Goal: Navigation & Orientation: Find specific page/section

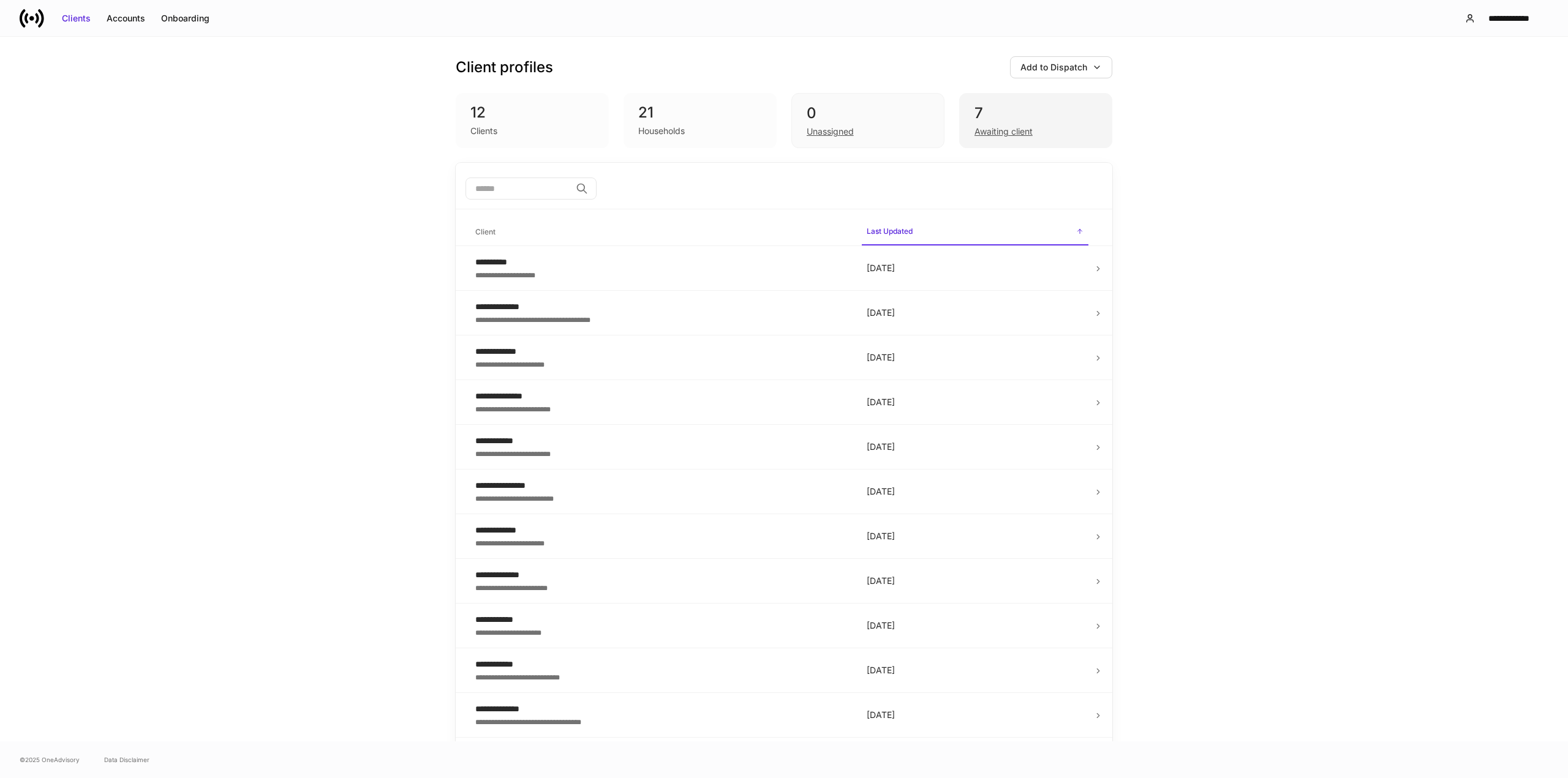
click at [978, 127] on div "Awaiting client" at bounding box center [1003, 131] width 58 height 12
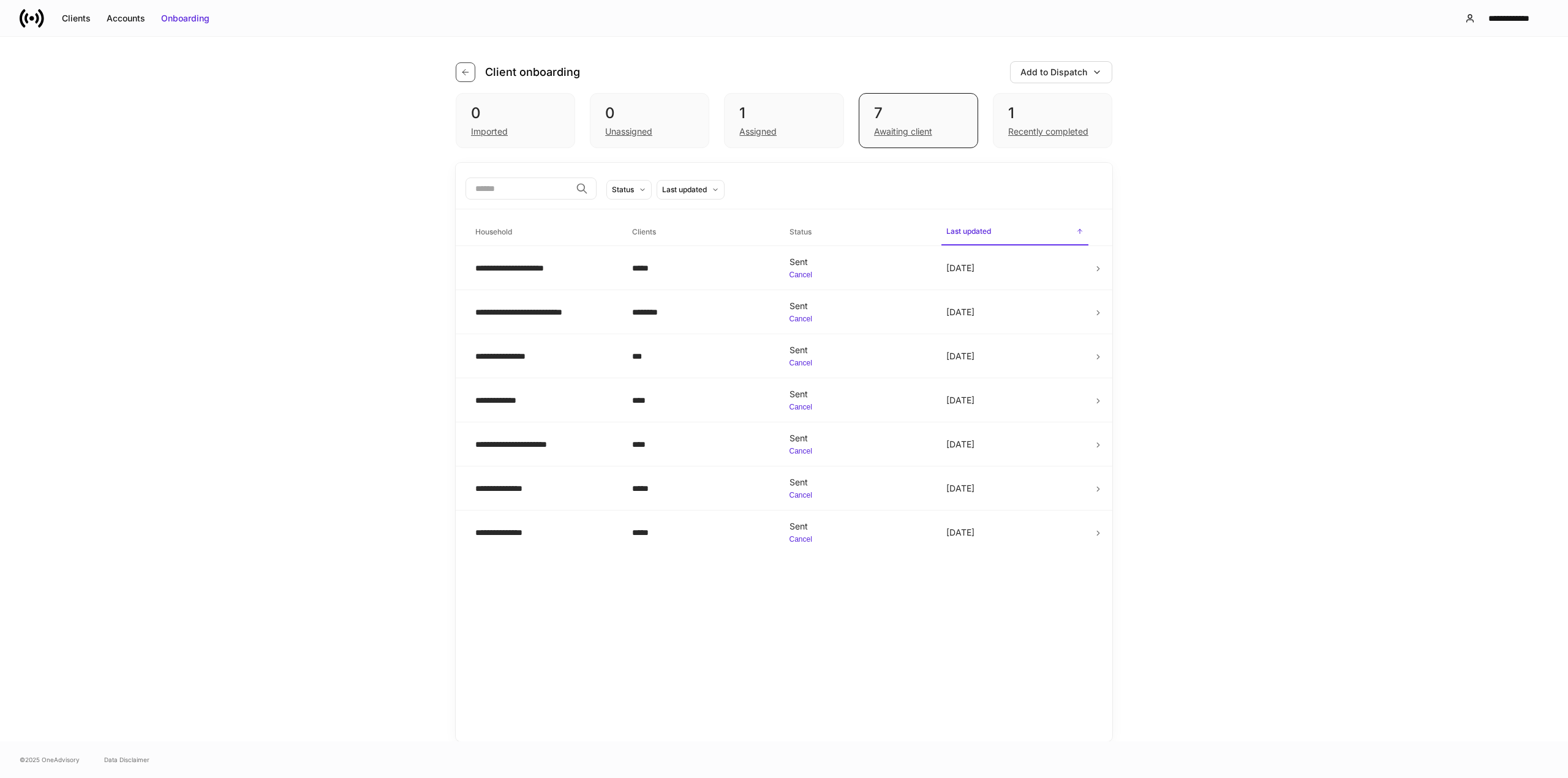
click at [464, 72] on icon "button" at bounding box center [465, 72] width 6 height 6
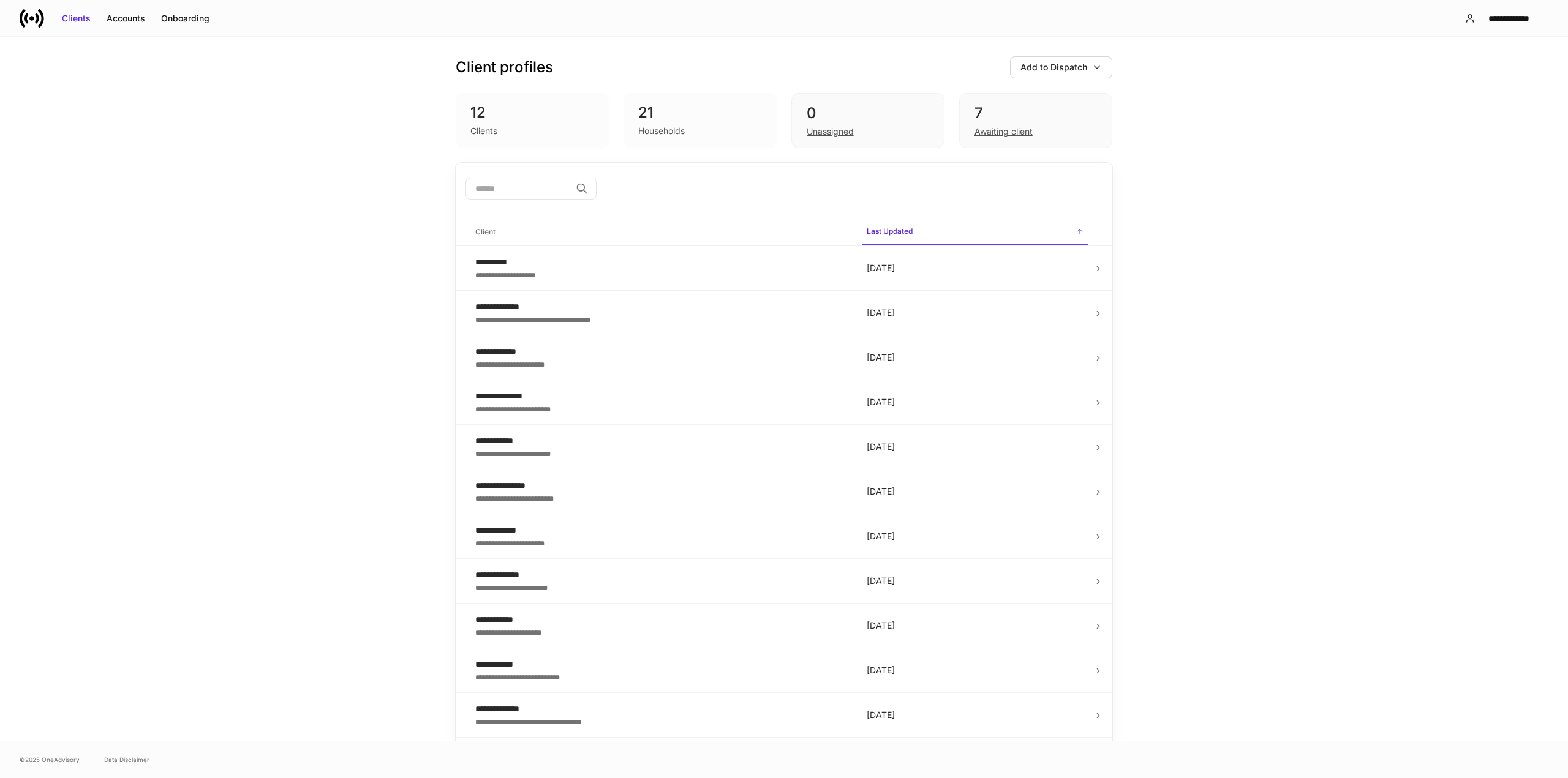
click at [481, 116] on div "12" at bounding box center [532, 112] width 124 height 19
click at [470, 113] on div "12" at bounding box center [532, 112] width 124 height 19
click at [175, 18] on div "Onboarding" at bounding box center [185, 18] width 48 height 12
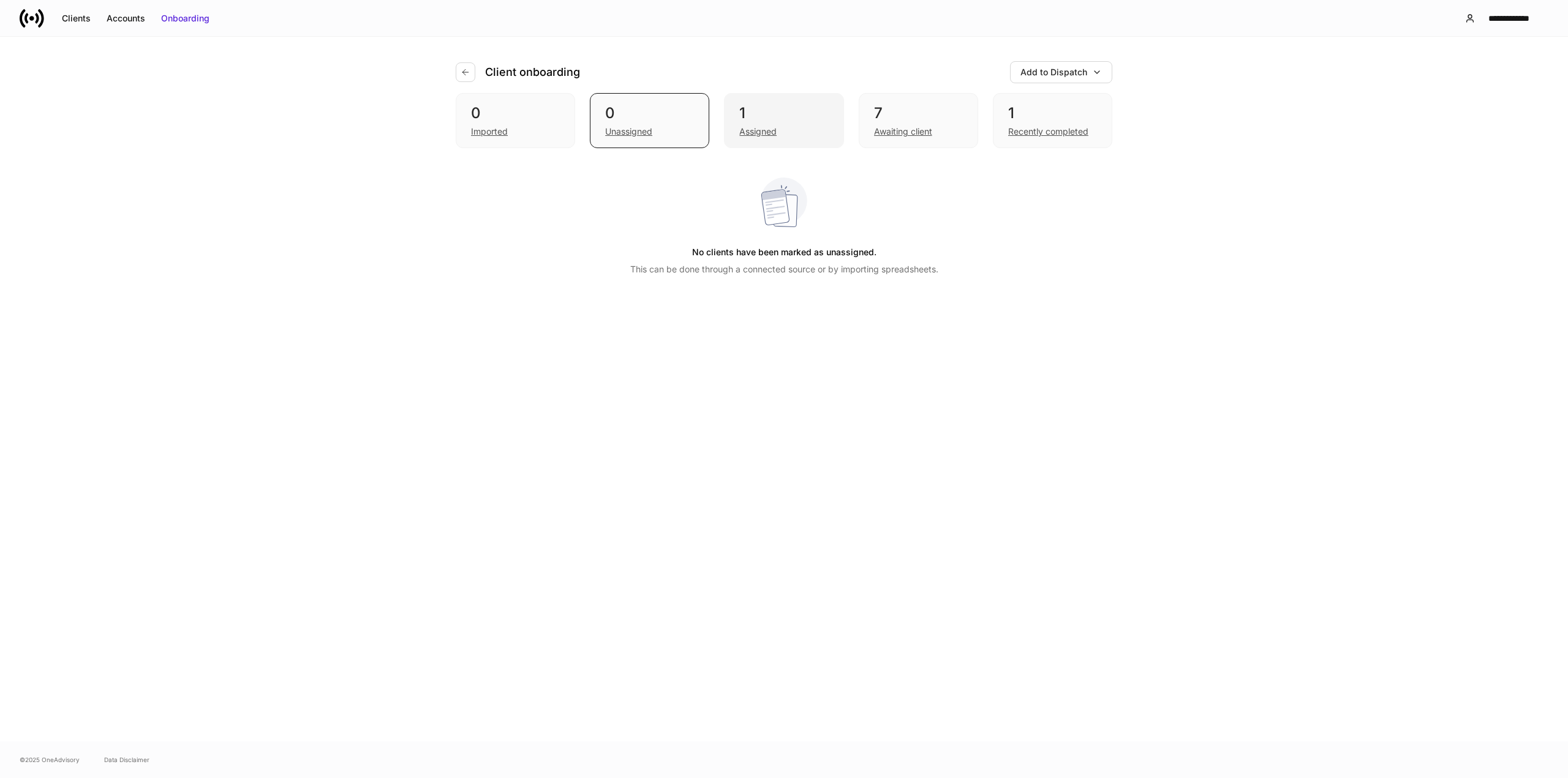
click at [747, 130] on div "Assigned" at bounding box center [758, 131] width 37 height 12
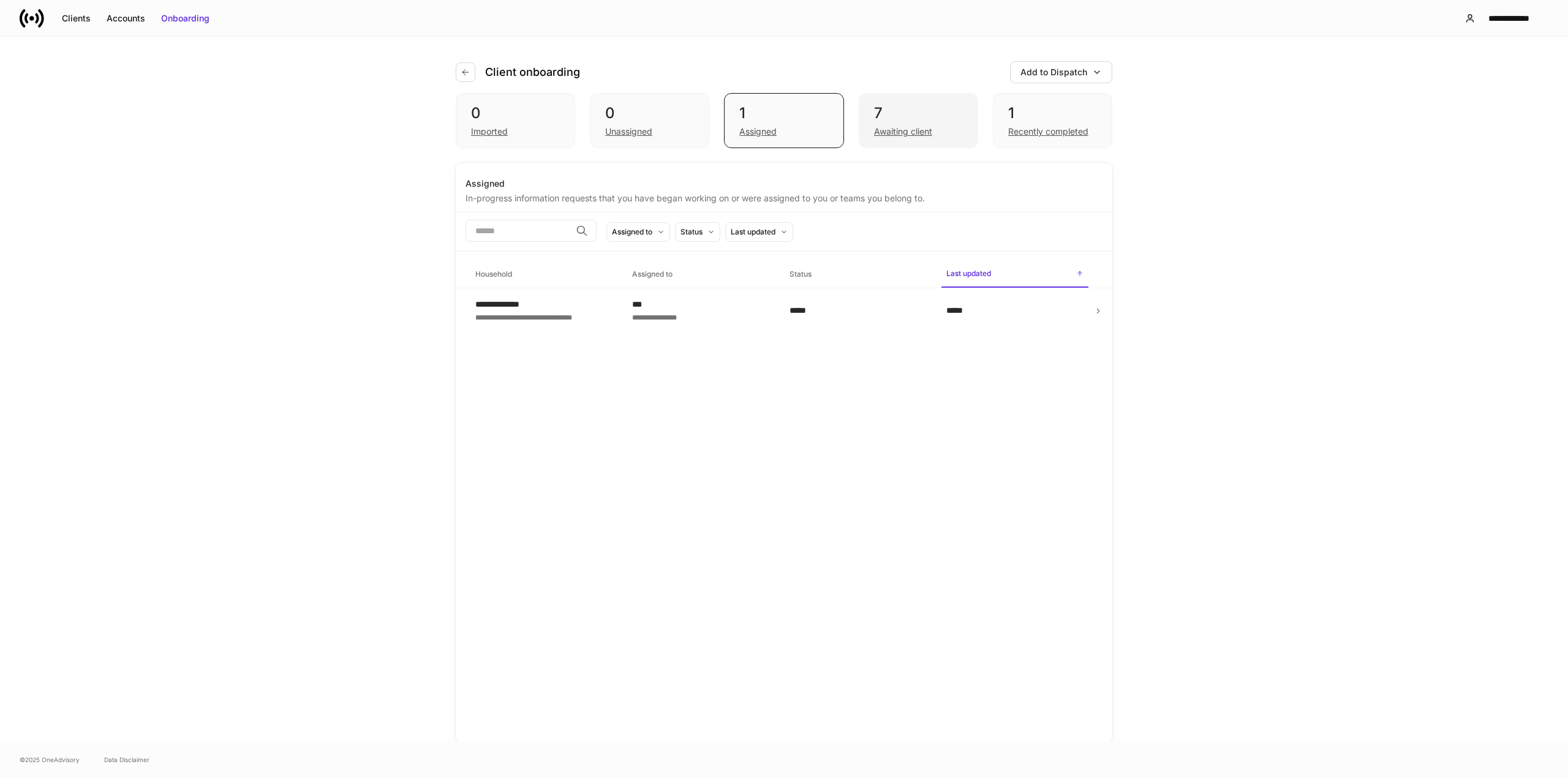
click at [897, 128] on div "Awaiting client" at bounding box center [903, 131] width 58 height 12
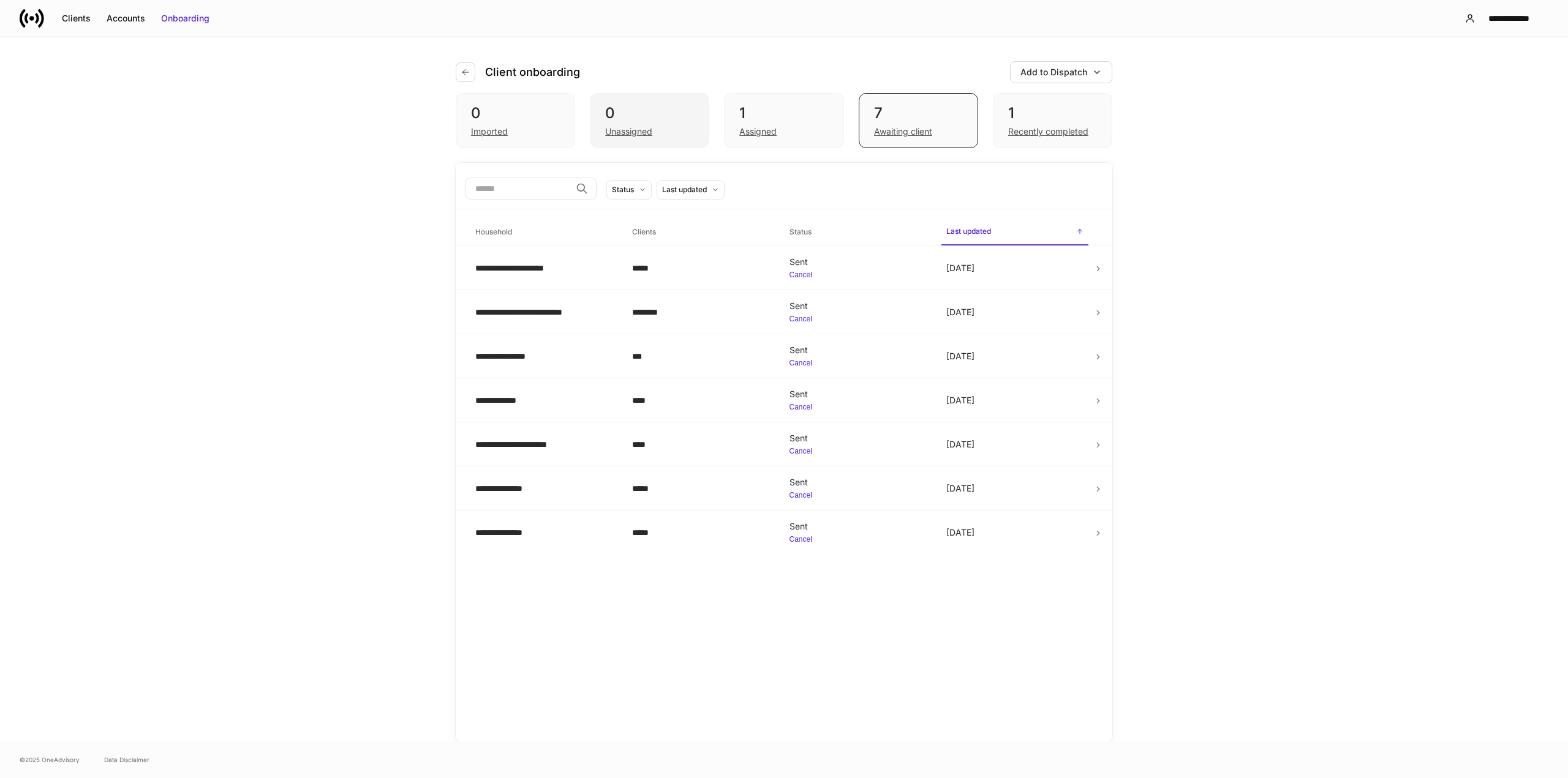
click at [646, 135] on div "Unassigned" at bounding box center [628, 131] width 47 height 12
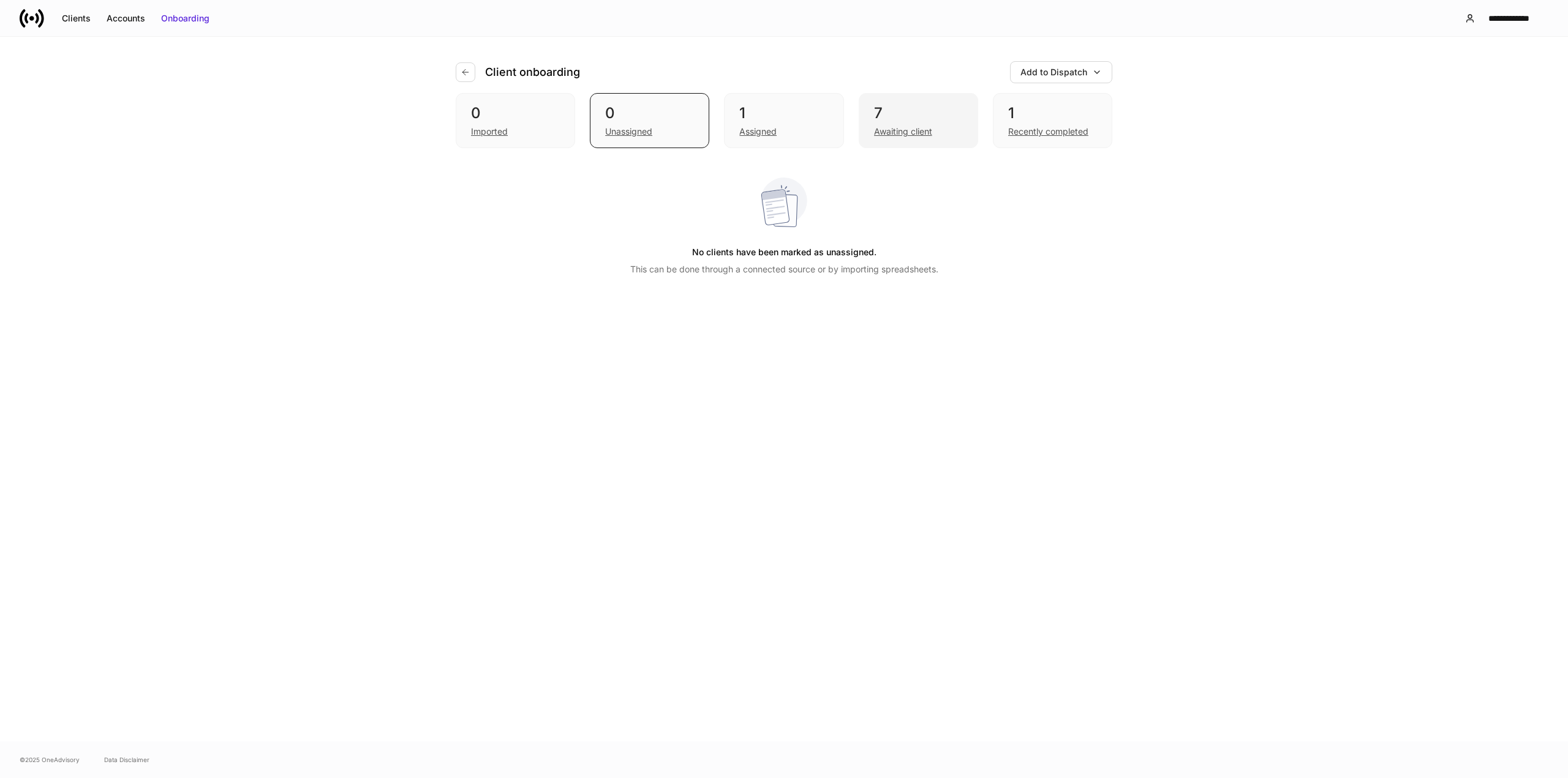
click at [885, 139] on div "7 Awaiting client" at bounding box center [918, 121] width 119 height 55
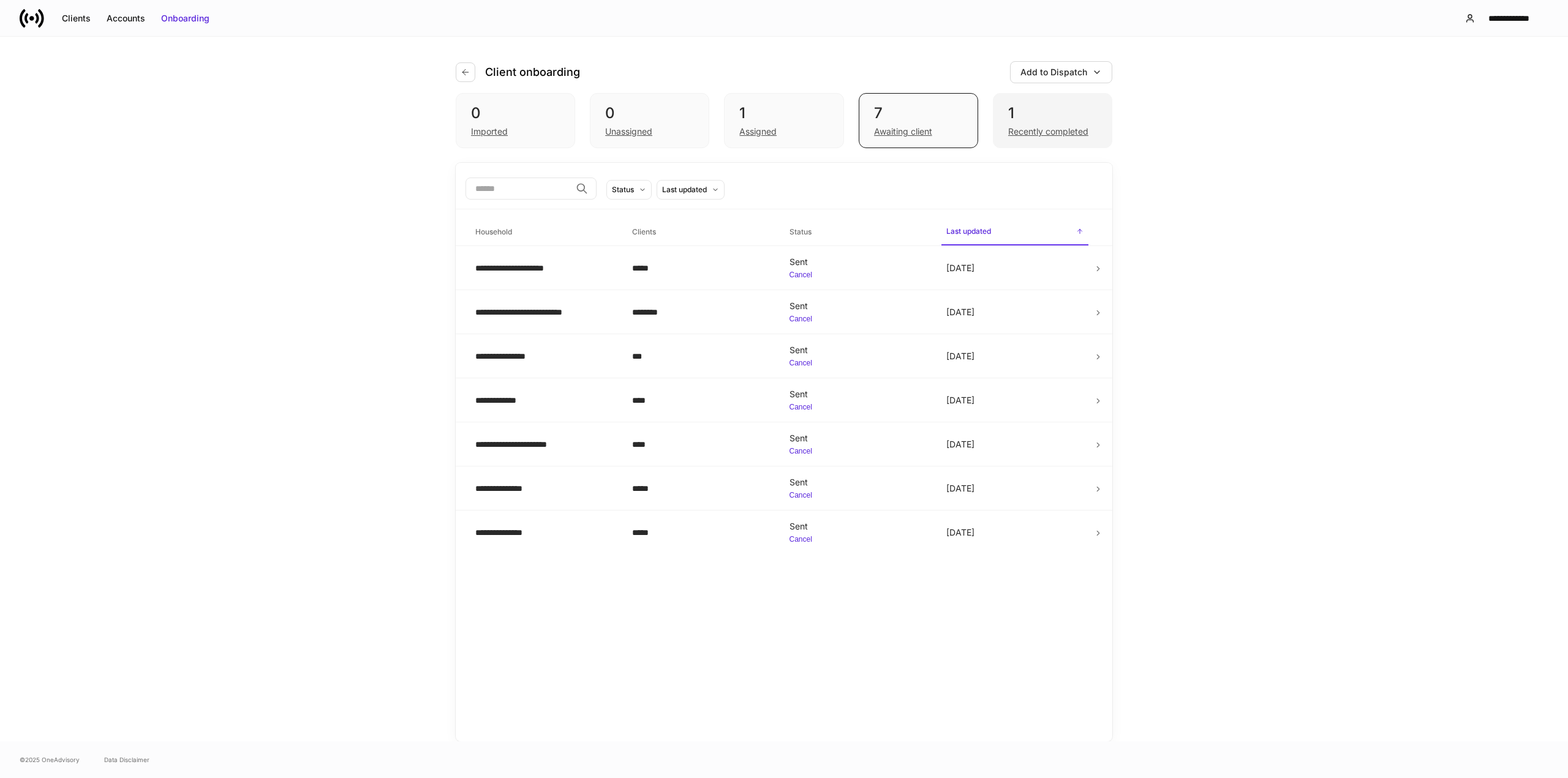
click at [1045, 126] on div "Recently completed" at bounding box center [1048, 131] width 80 height 12
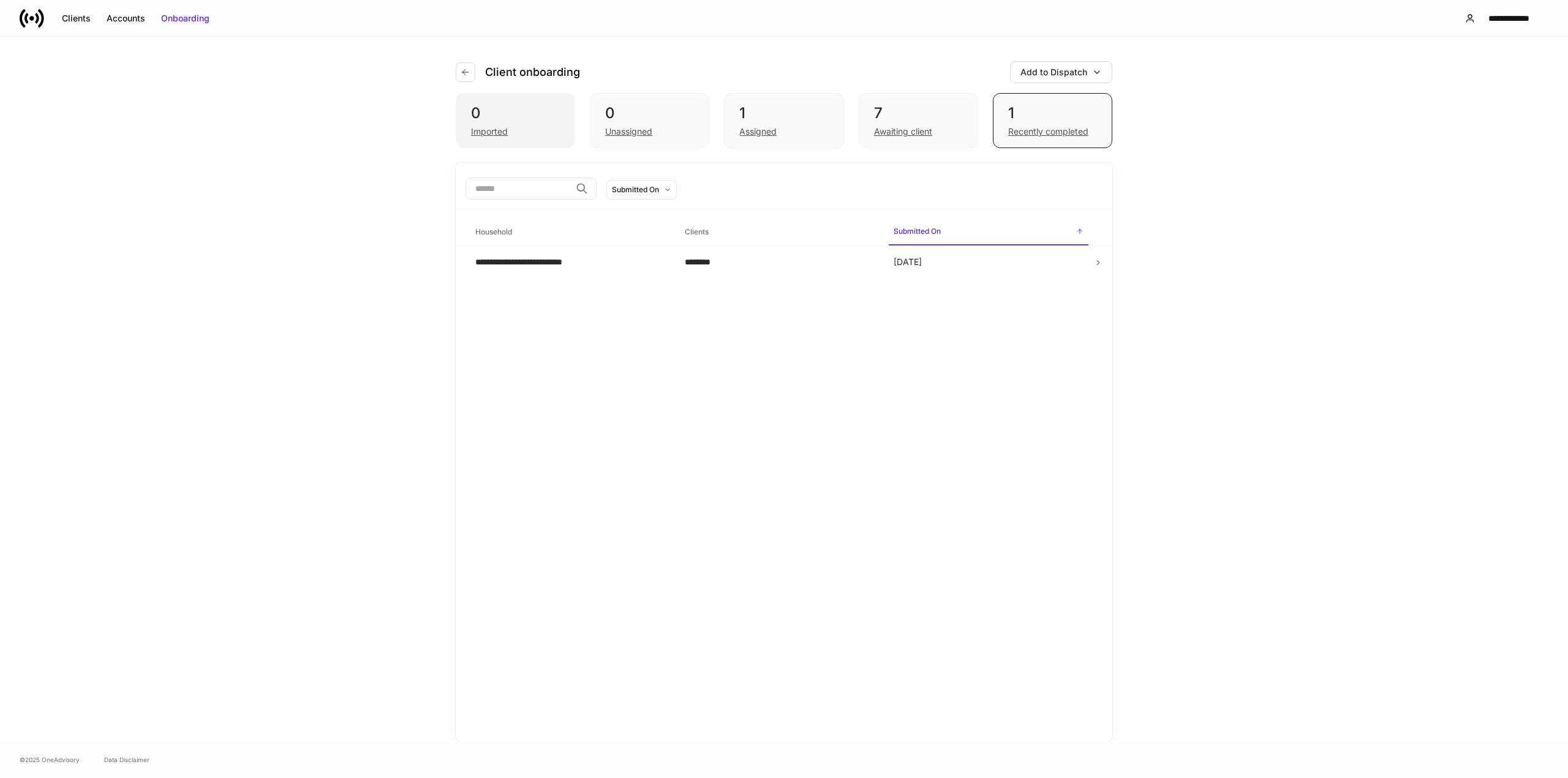
click at [500, 136] on div "Imported" at bounding box center [489, 131] width 37 height 12
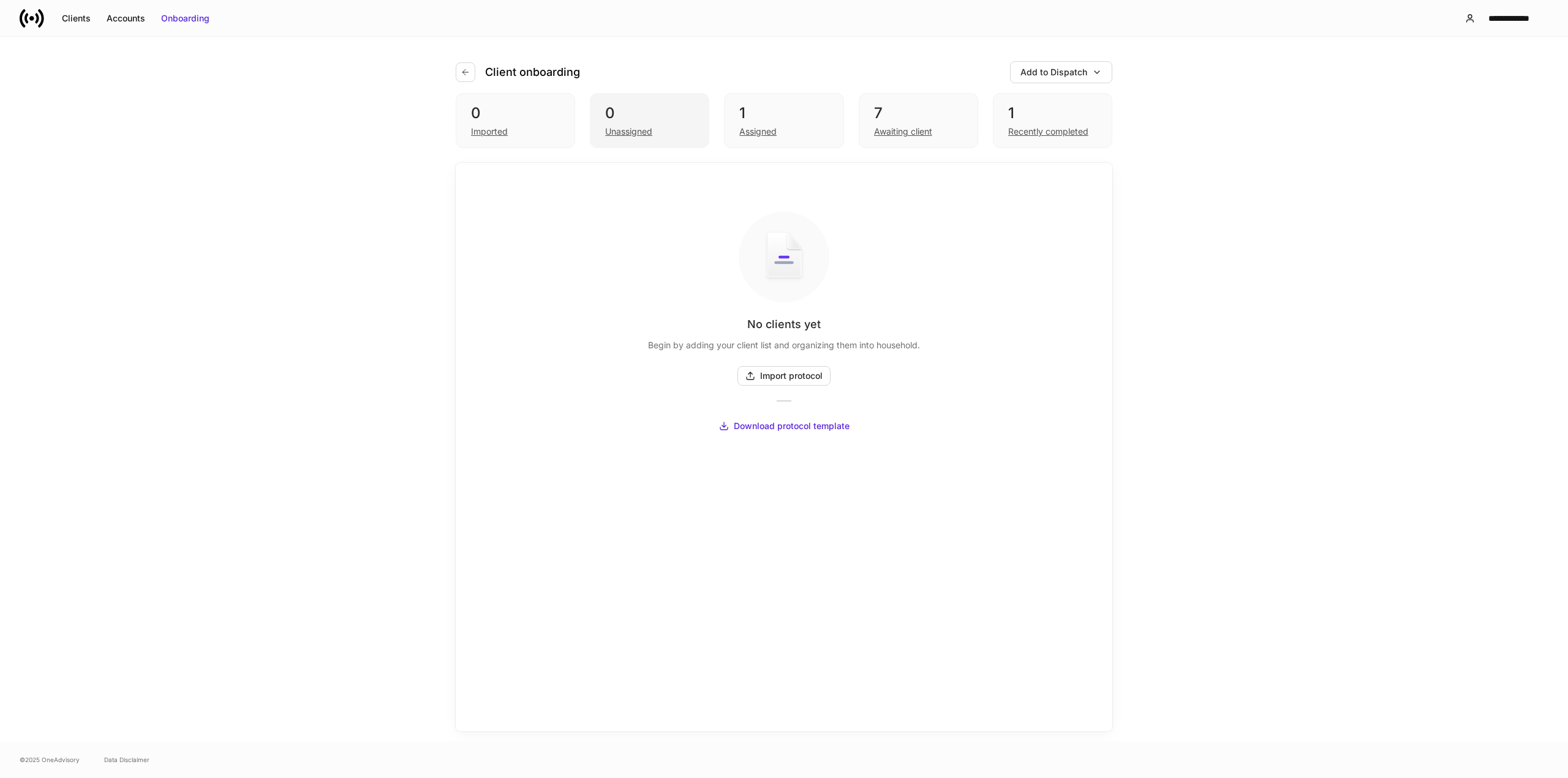
click at [621, 136] on div "Unassigned" at bounding box center [628, 131] width 47 height 12
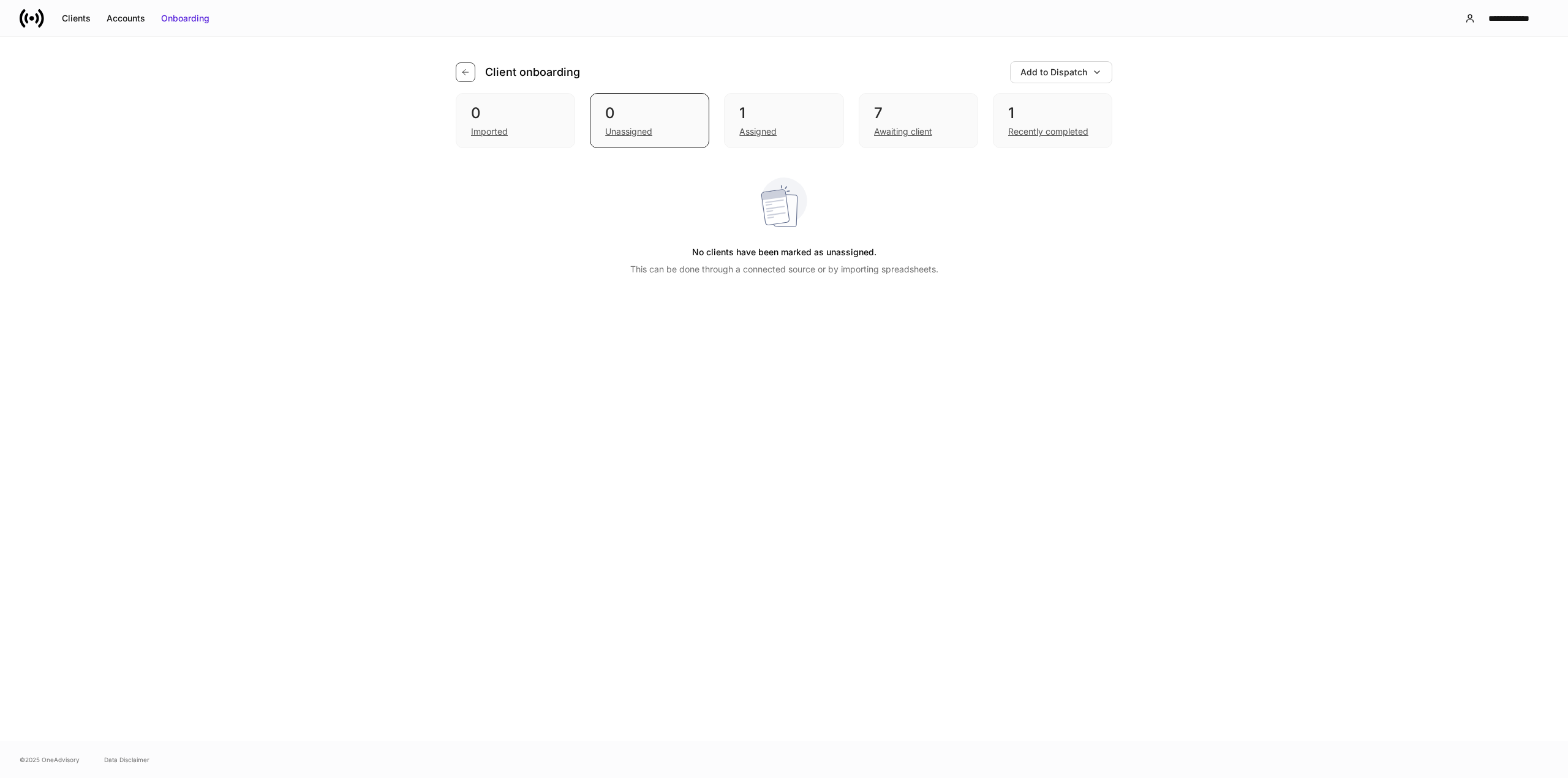
click at [464, 72] on icon "button" at bounding box center [465, 72] width 6 height 6
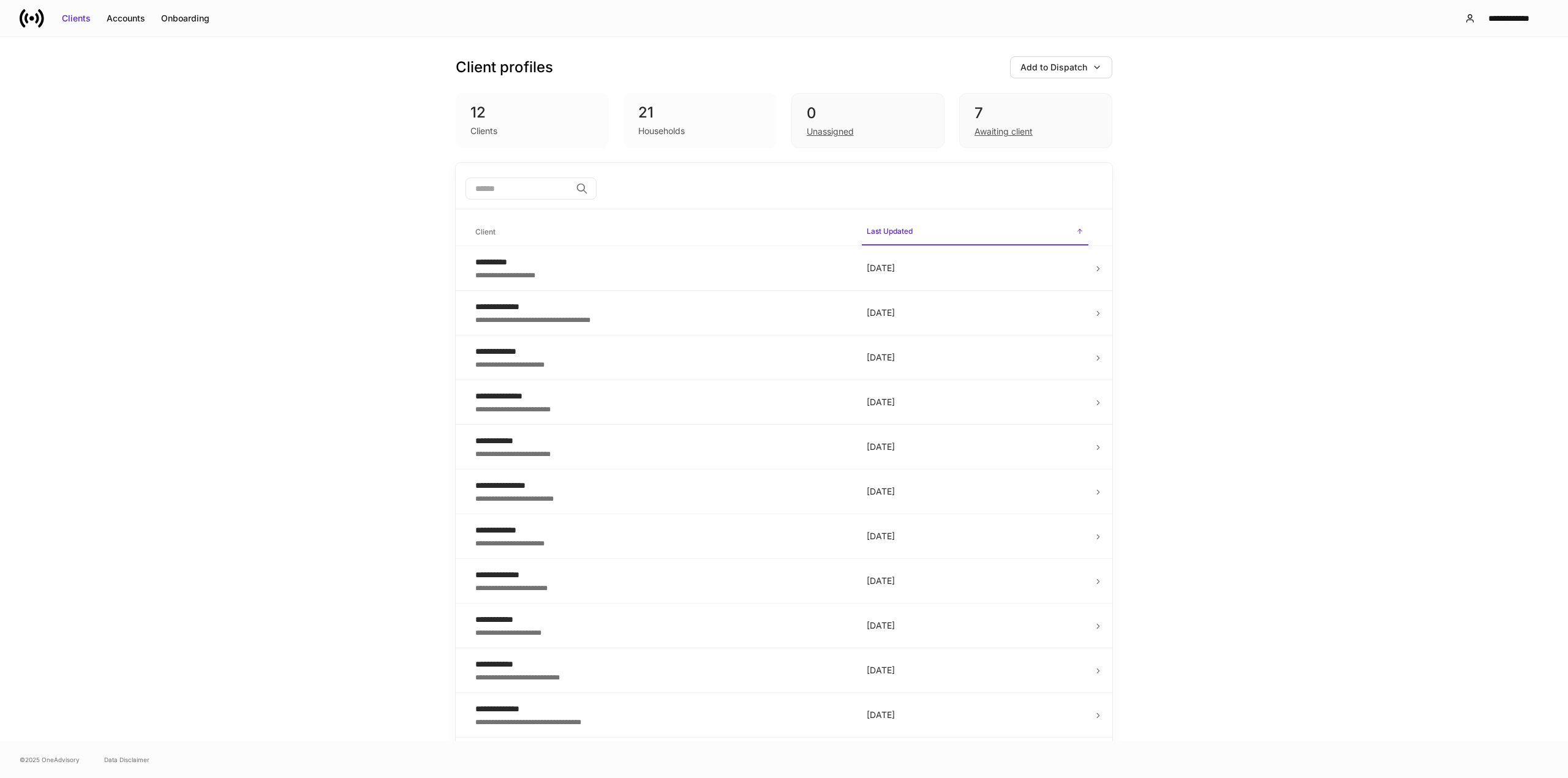
click at [491, 129] on div "Clients" at bounding box center [483, 130] width 27 height 12
